Goal: Communication & Community: Ask a question

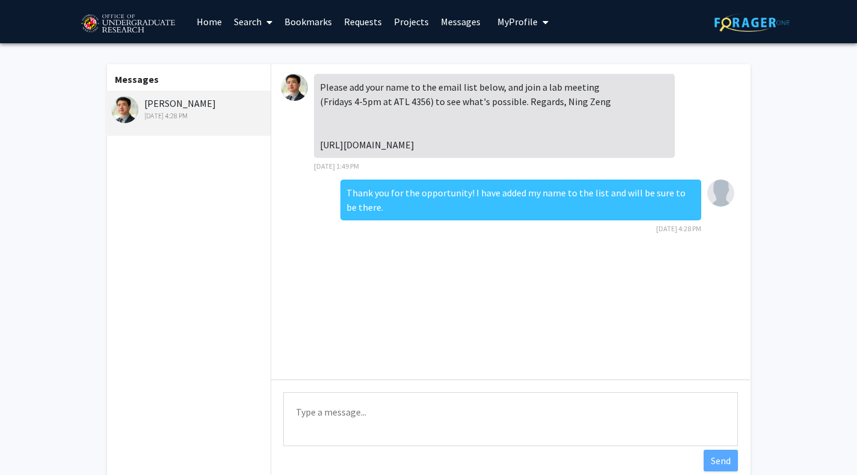
click at [258, 24] on link "Search" at bounding box center [253, 22] width 50 height 42
click at [258, 52] on span "Faculty/Staff" at bounding box center [272, 55] width 88 height 24
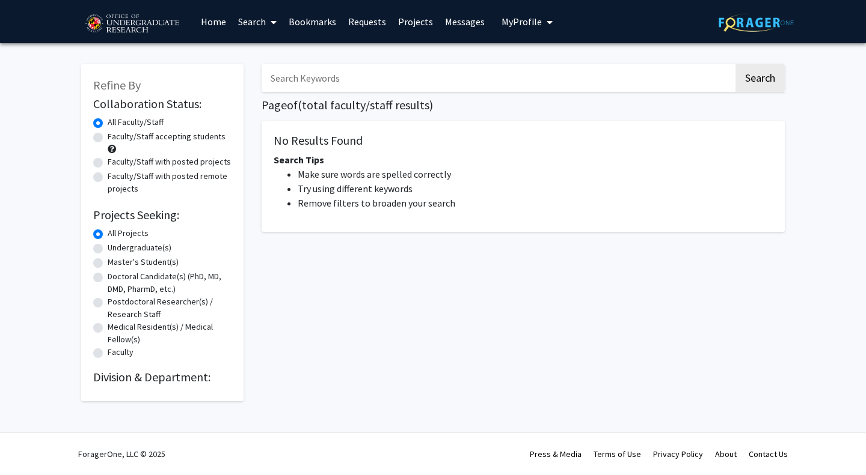
click at [108, 248] on label "Undergraduate(s)" at bounding box center [140, 248] width 64 height 13
click at [108, 248] on input "Undergraduate(s)" at bounding box center [112, 246] width 8 height 8
radio input "true"
click at [760, 82] on button "Search" at bounding box center [759, 78] width 49 height 28
click at [251, 19] on link "Search" at bounding box center [257, 22] width 50 height 42
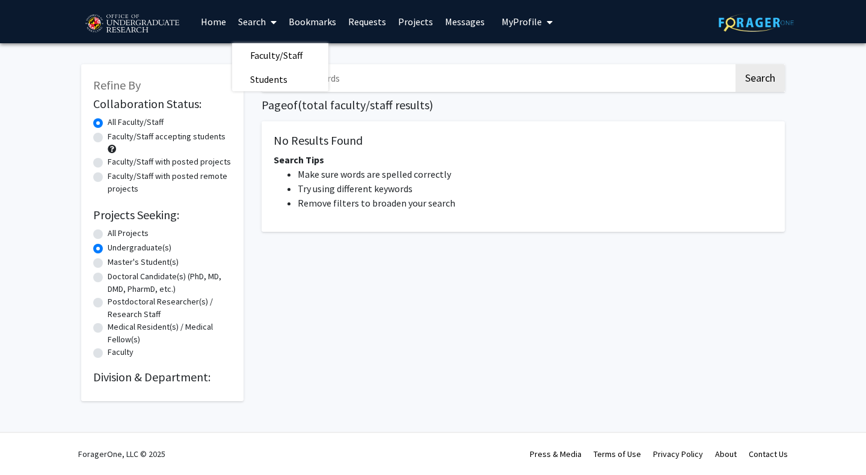
click at [108, 138] on label "Faculty/Staff accepting students" at bounding box center [167, 136] width 118 height 13
click at [108, 138] on input "Faculty/Staff accepting students" at bounding box center [112, 134] width 8 height 8
radio input "true"
click at [745, 86] on button "Search" at bounding box center [759, 78] width 49 height 28
click at [240, 30] on link "Search" at bounding box center [257, 22] width 50 height 42
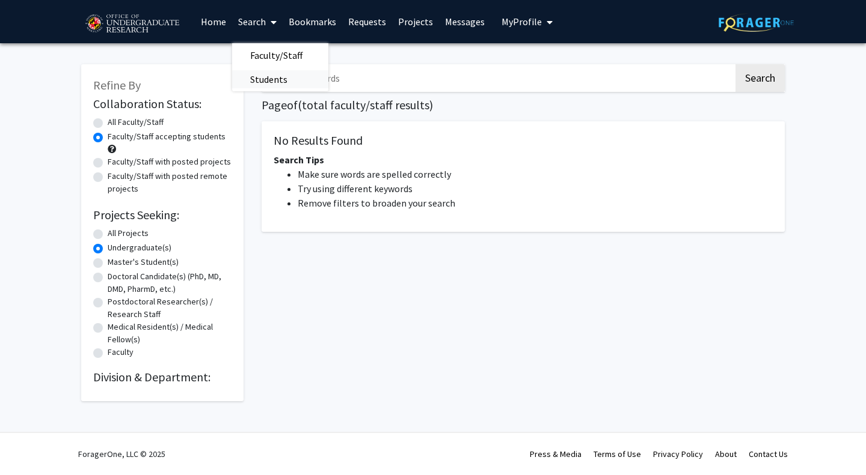
click at [264, 76] on span "Students" at bounding box center [268, 79] width 73 height 24
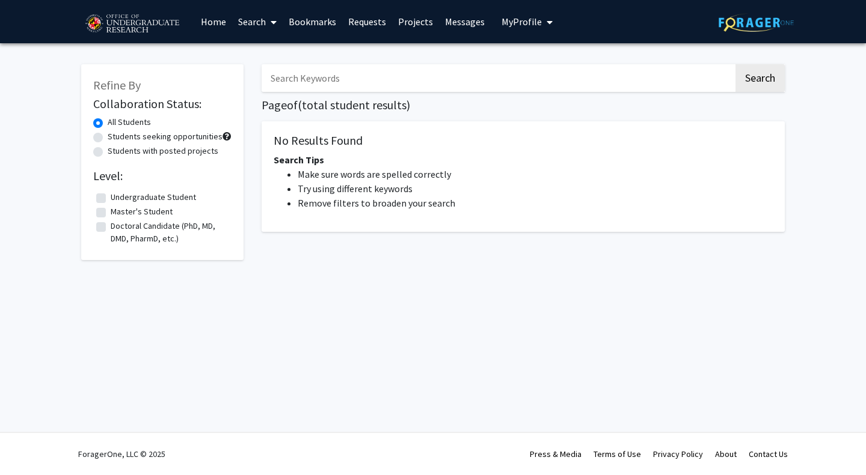
click at [255, 23] on link "Search" at bounding box center [257, 22] width 50 height 42
click at [261, 47] on span "Faculty/Staff" at bounding box center [276, 55] width 88 height 24
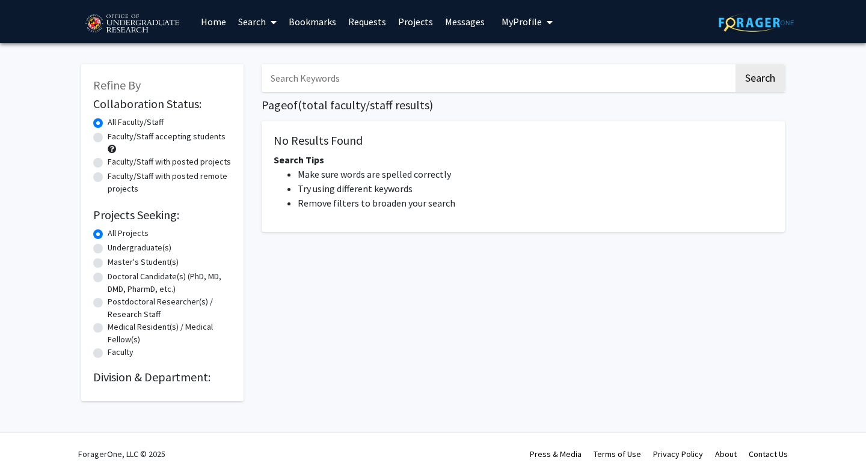
click at [160, 25] on img at bounding box center [132, 24] width 102 height 30
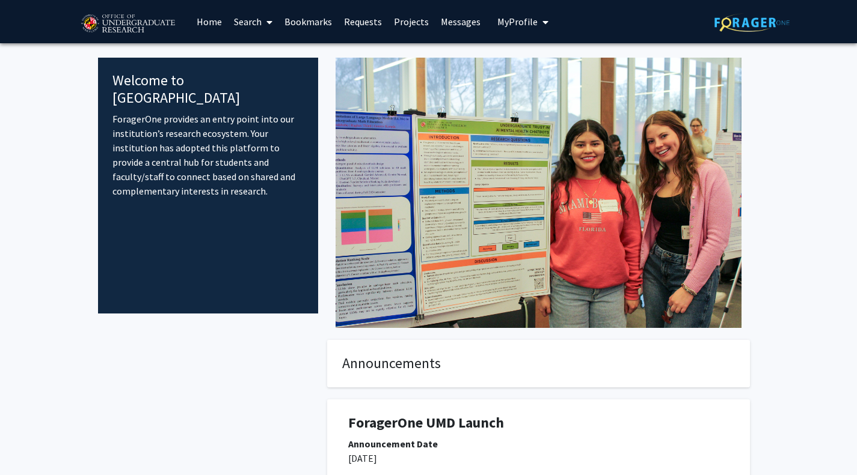
click at [212, 23] on link "Home" at bounding box center [209, 22] width 37 height 42
click at [260, 17] on link "Search" at bounding box center [253, 22] width 50 height 42
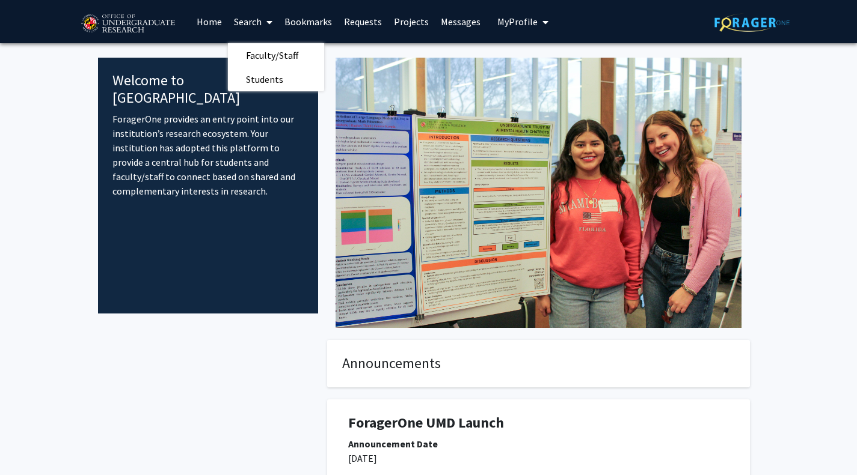
click at [260, 17] on link "Search" at bounding box center [253, 22] width 50 height 42
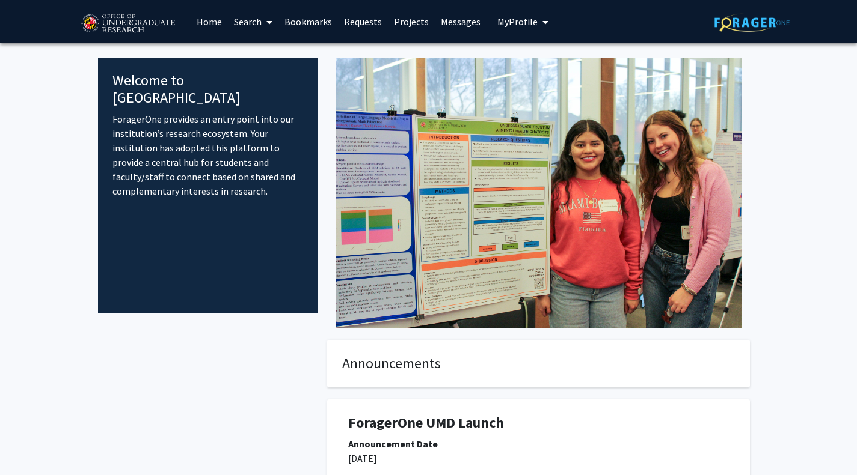
click at [264, 31] on link "Search" at bounding box center [253, 22] width 50 height 42
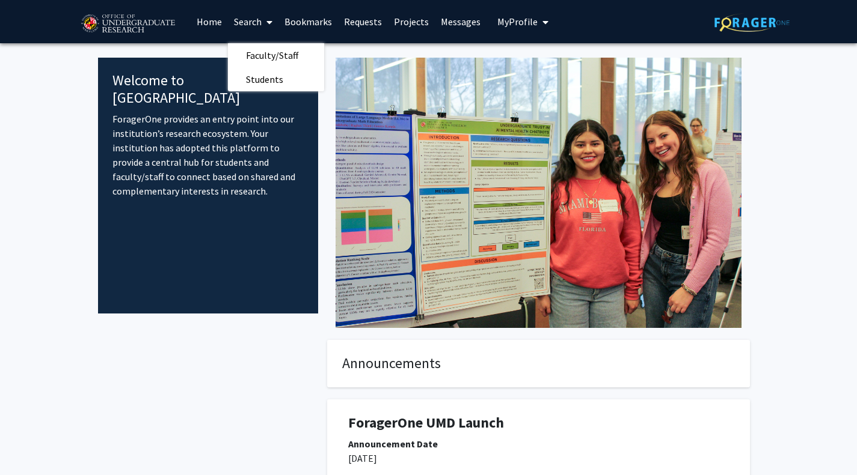
click at [264, 31] on span at bounding box center [266, 22] width 11 height 42
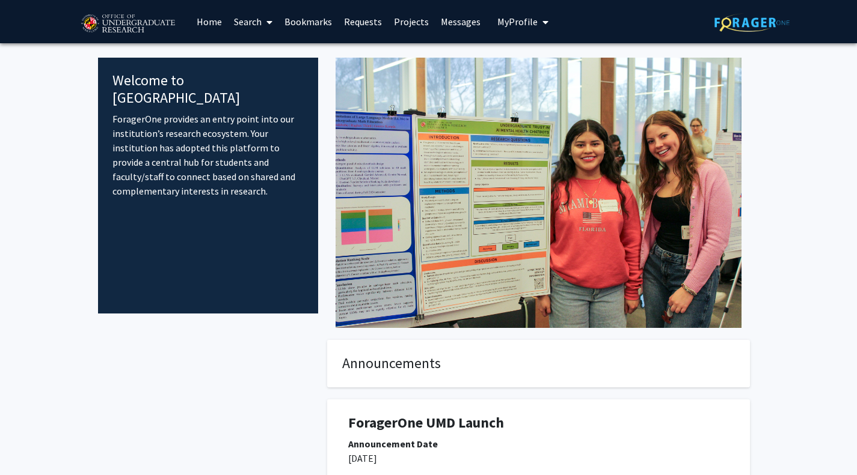
click at [259, 19] on link "Search" at bounding box center [253, 22] width 50 height 42
click at [264, 58] on span "Faculty/Staff" at bounding box center [272, 55] width 88 height 24
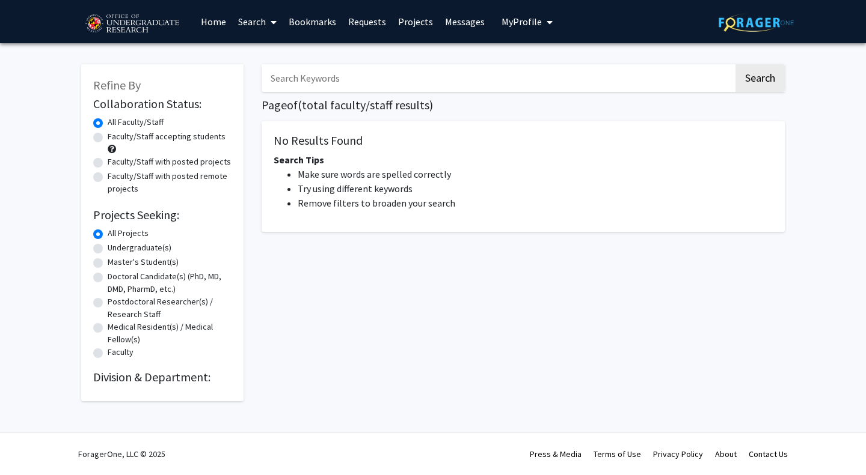
click at [0, 273] on div "Refine By Collaboration Status: Collaboration Status All Faculty/Staff Collabor…" at bounding box center [433, 235] width 866 height 385
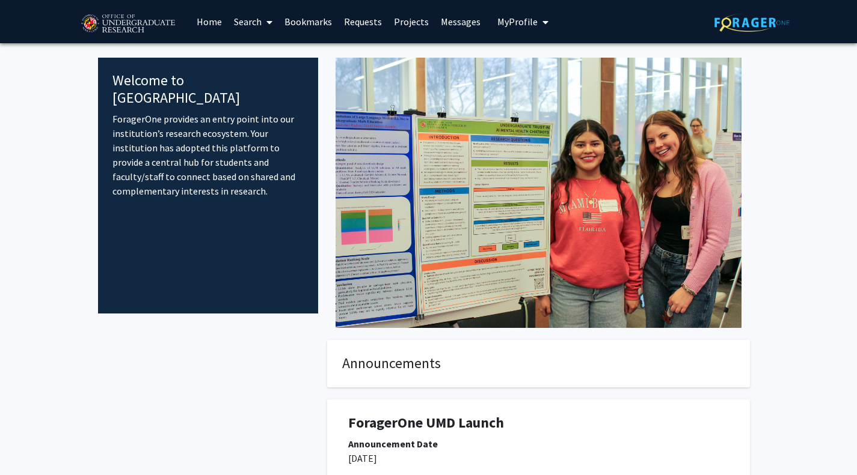
click at [362, 23] on link "Requests" at bounding box center [363, 22] width 50 height 42
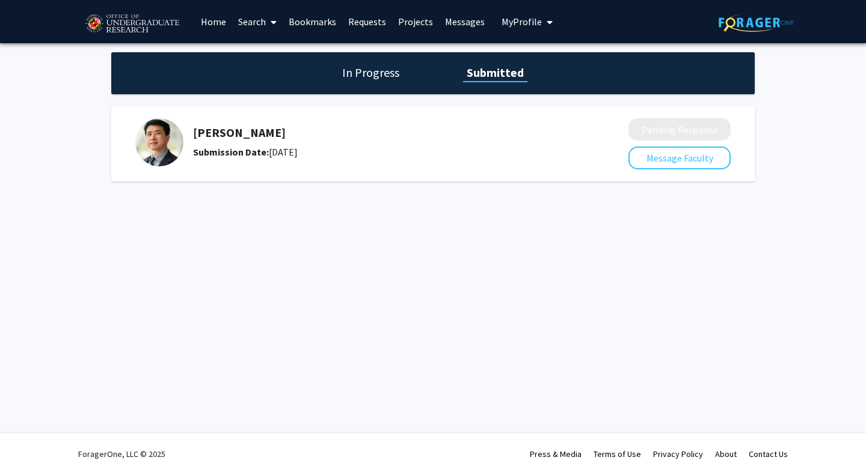
click at [327, 26] on link "Bookmarks" at bounding box center [313, 22] width 60 height 42
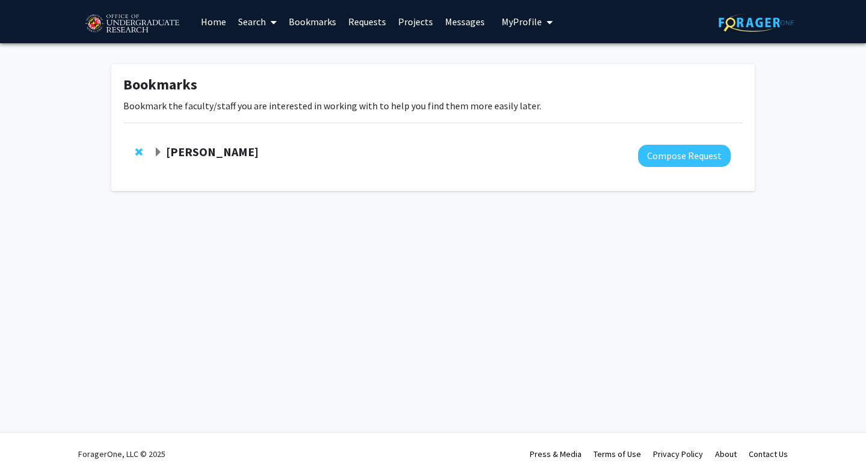
click at [260, 19] on link "Search" at bounding box center [257, 22] width 50 height 42
click at [268, 60] on span "Faculty/Staff" at bounding box center [276, 55] width 88 height 24
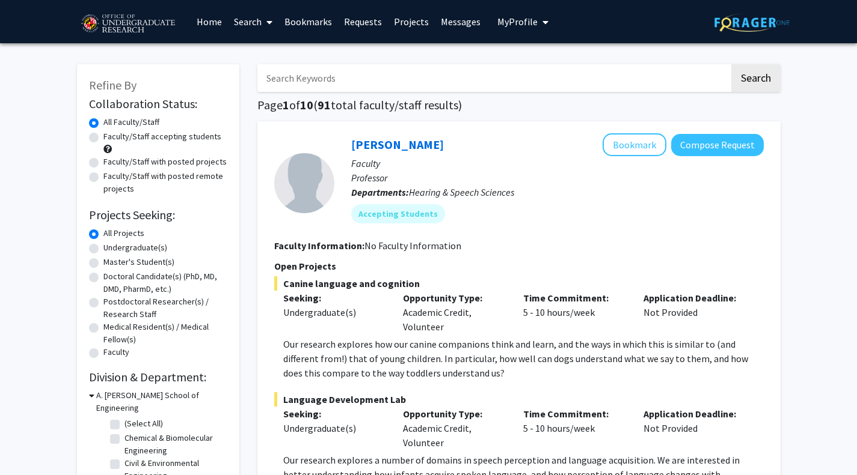
click at [103, 249] on label "Undergraduate(s)" at bounding box center [135, 248] width 64 height 13
click at [103, 249] on input "Undergraduate(s)" at bounding box center [107, 246] width 8 height 8
radio input "true"
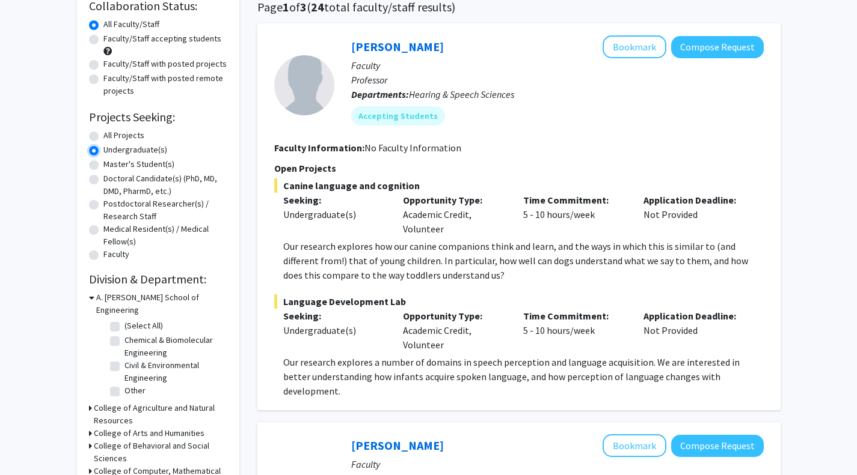
scroll to position [99, 0]
click at [124, 319] on label "(Select All)" at bounding box center [143, 325] width 38 height 13
click at [124, 319] on input "(Select All)" at bounding box center [128, 323] width 8 height 8
checkbox input "true"
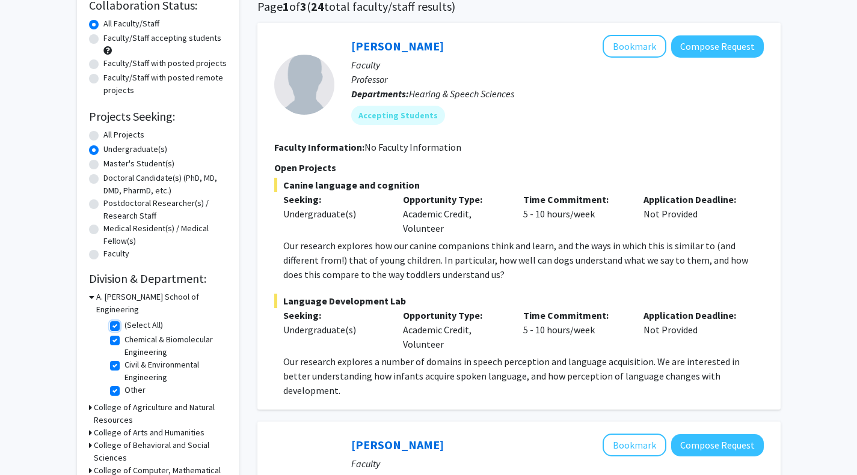
checkbox input "true"
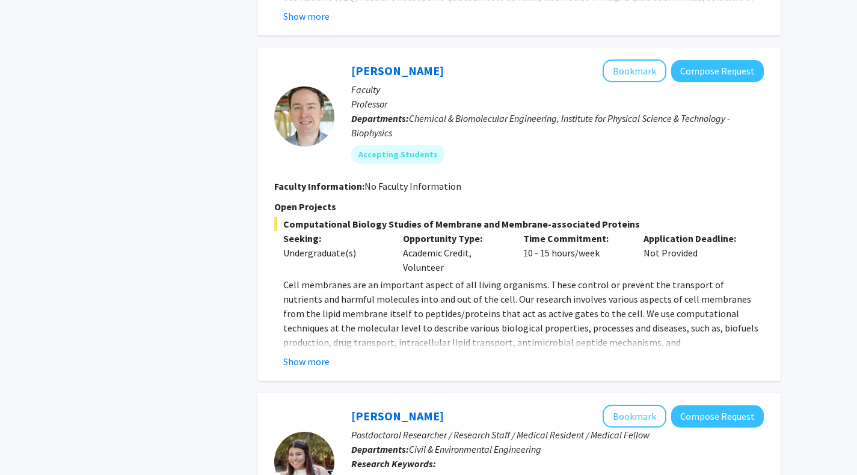
scroll to position [584, 0]
click at [309, 365] on button "Show more" at bounding box center [306, 361] width 46 height 14
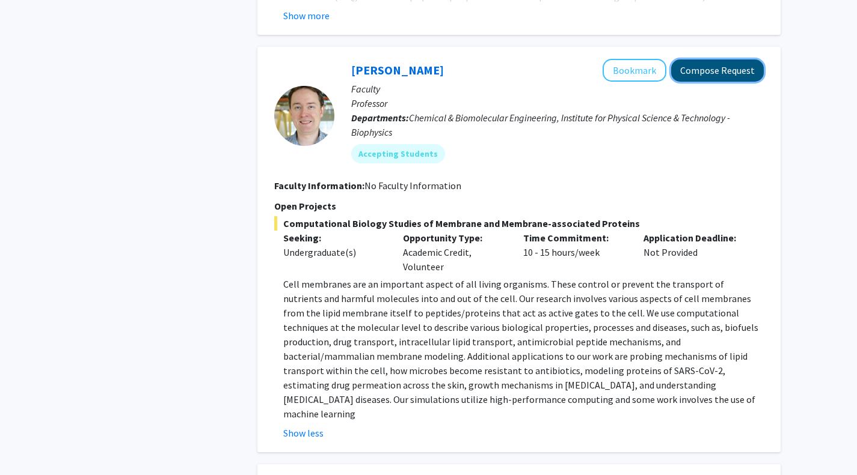
click at [715, 73] on button "Compose Request" at bounding box center [717, 71] width 93 height 22
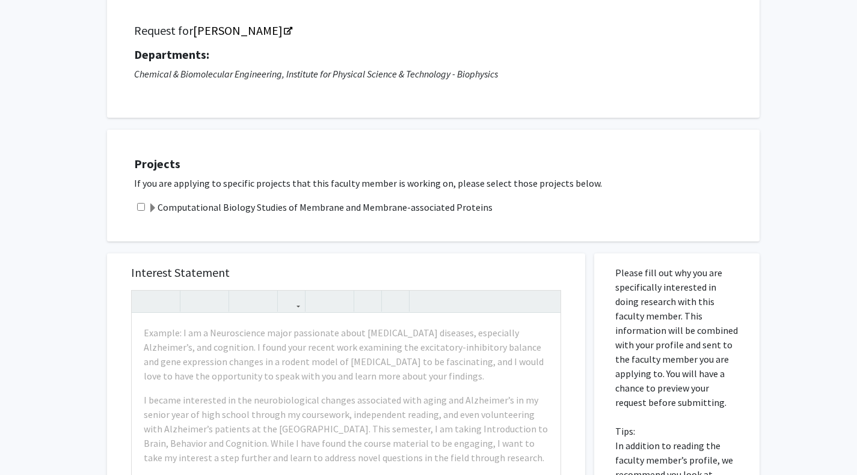
scroll to position [80, 0]
drag, startPoint x: 150, startPoint y: 206, endPoint x: 137, endPoint y: 203, distance: 13.1
click at [137, 203] on div "Computational Biology Studies of Membrane and Membrane-associated Proteins" at bounding box center [440, 207] width 613 height 14
click at [137, 203] on input "checkbox" at bounding box center [141, 207] width 8 height 8
checkbox input "true"
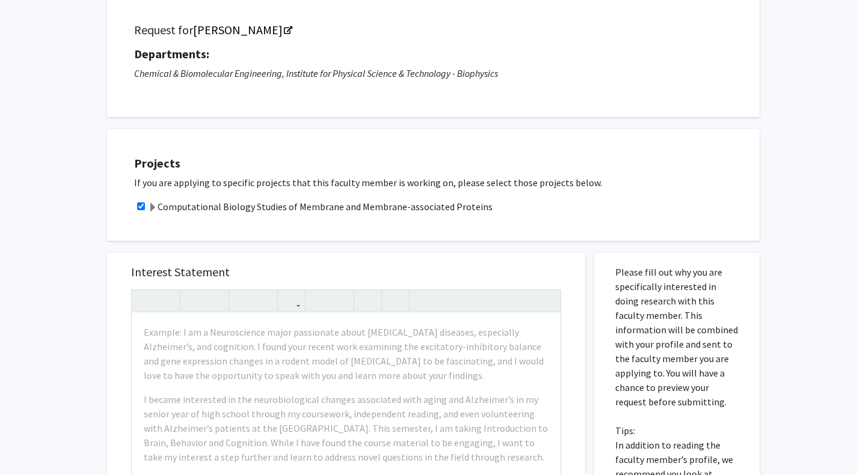
click at [151, 206] on span at bounding box center [153, 208] width 10 height 10
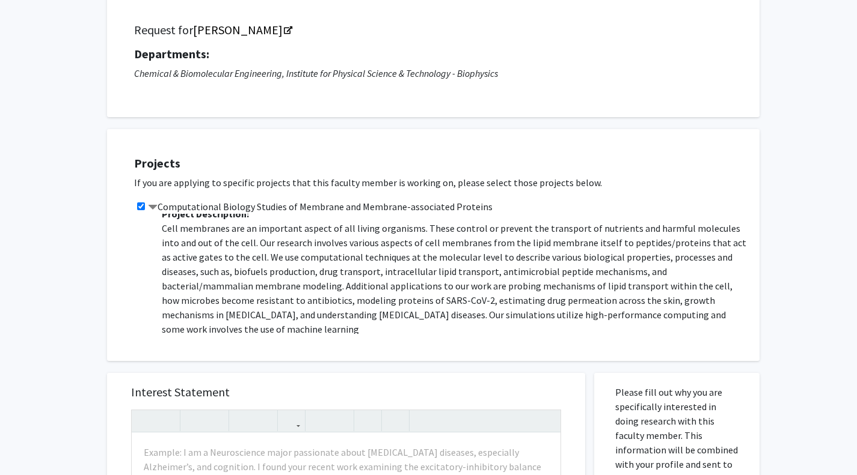
scroll to position [8, 0]
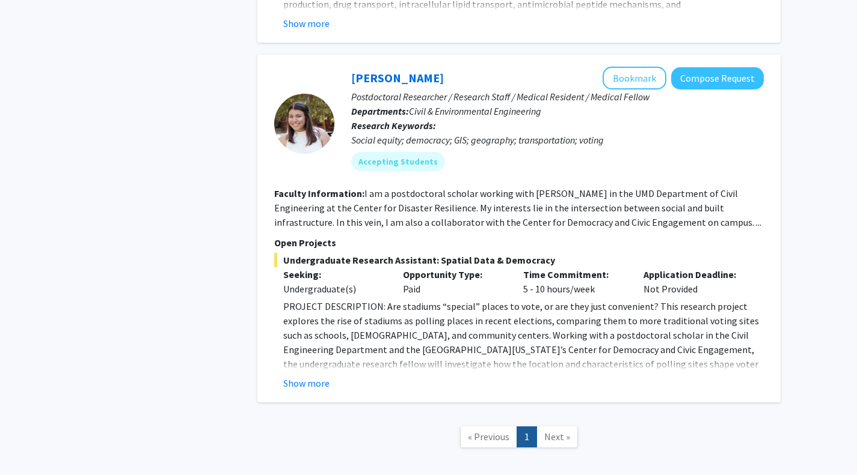
scroll to position [923, 0]
click at [325, 379] on button "Show more" at bounding box center [306, 383] width 46 height 14
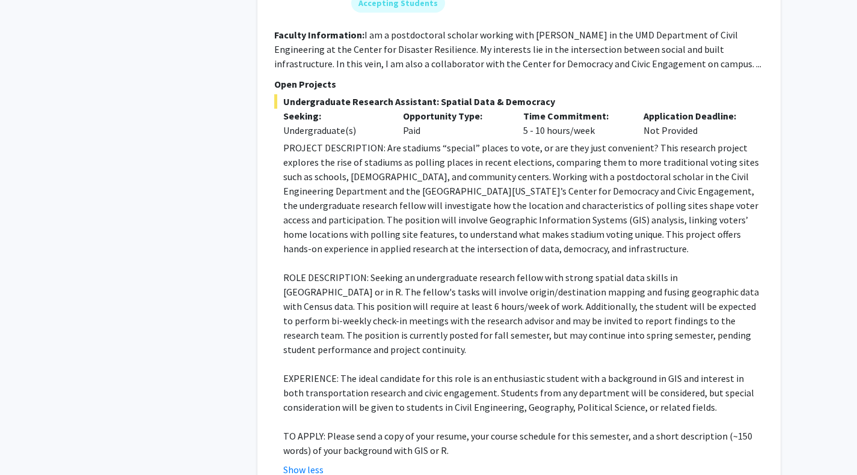
scroll to position [1081, 0]
